Goal: Transaction & Acquisition: Purchase product/service

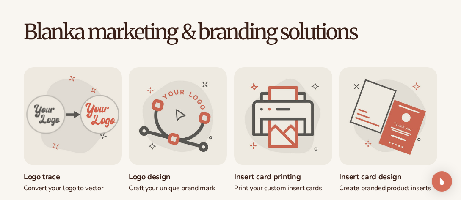
scroll to position [248, 0]
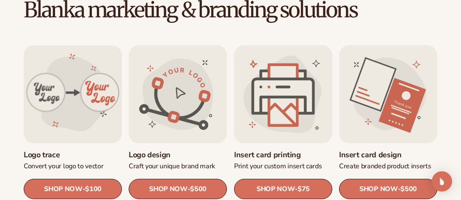
click at [245, 150] on link "Insert card printing" at bounding box center [283, 155] width 98 height 10
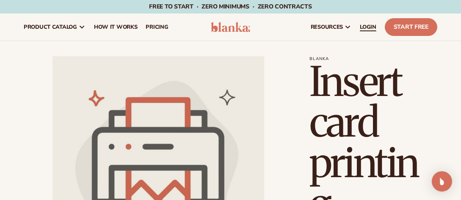
click at [366, 25] on span "LOGIN" at bounding box center [368, 27] width 17 height 7
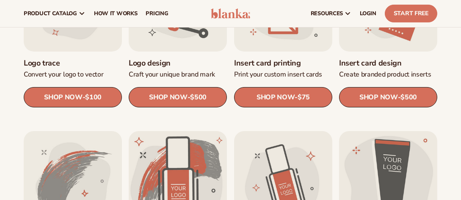
scroll to position [340, 0]
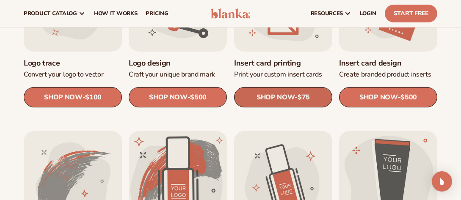
click at [262, 97] on span "SHOP NOW" at bounding box center [276, 97] width 38 height 8
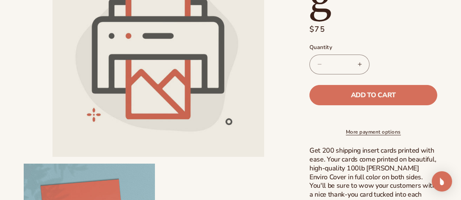
scroll to position [214, 0]
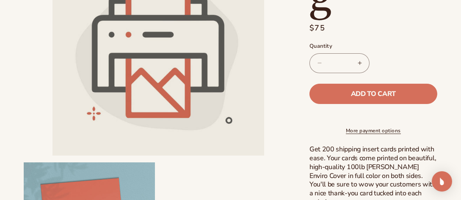
click at [359, 135] on link "More payment options" at bounding box center [374, 131] width 128 height 8
